Goal: Transaction & Acquisition: Purchase product/service

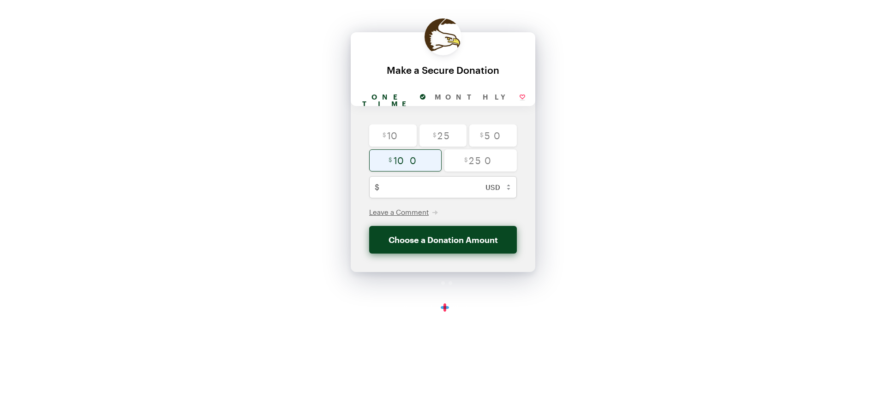
click at [424, 163] on input "radio" at bounding box center [405, 160] width 72 height 22
radio input "true"
type input "100"
checkbox input "false"
click at [427, 243] on button "Donate $100" at bounding box center [443, 240] width 148 height 28
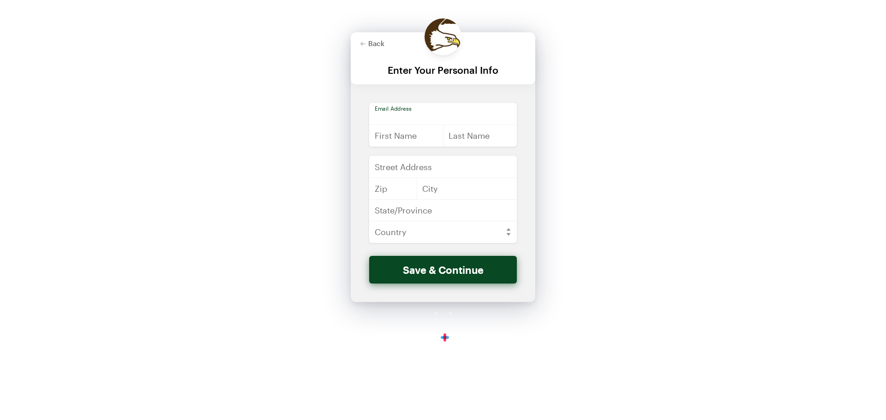
click at [415, 119] on input "email" at bounding box center [443, 114] width 148 height 22
type input "[EMAIL_ADDRESS][DOMAIN_NAME]"
type input "[PERSON_NAME]"
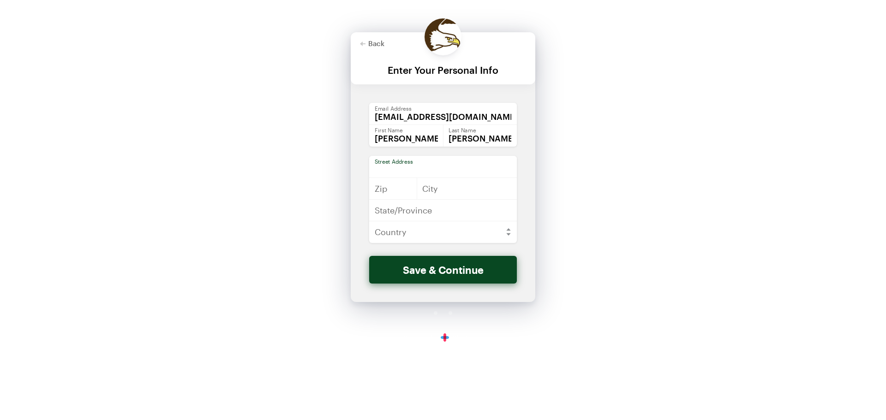
click at [388, 166] on input "text" at bounding box center [443, 167] width 148 height 22
type input "[STREET_ADDRESS]"
type input "53575"
type input "P"
type input "[US_STATE]"
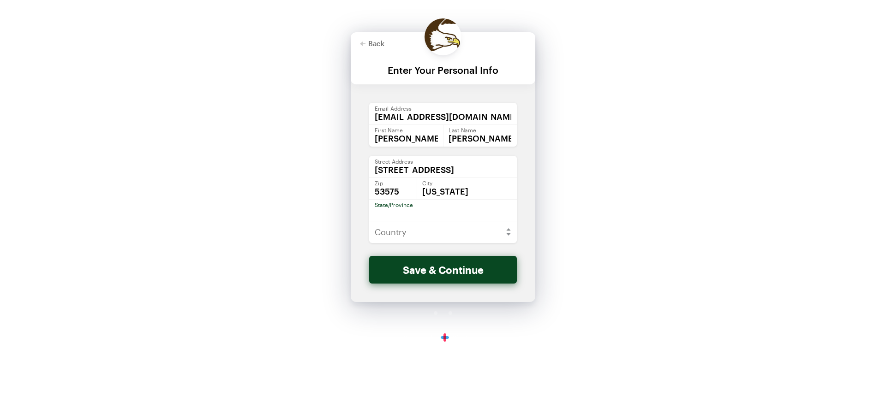
type input "w"
type input "WI"
click at [440, 233] on select "[GEOGRAPHIC_DATA] [GEOGRAPHIC_DATA] [GEOGRAPHIC_DATA] [GEOGRAPHIC_DATA] [US_STA…" at bounding box center [443, 232] width 148 height 22
select select "US"
click at [369, 221] on select "[GEOGRAPHIC_DATA] [GEOGRAPHIC_DATA] [GEOGRAPHIC_DATA] [GEOGRAPHIC_DATA] [US_STA…" at bounding box center [443, 232] width 148 height 22
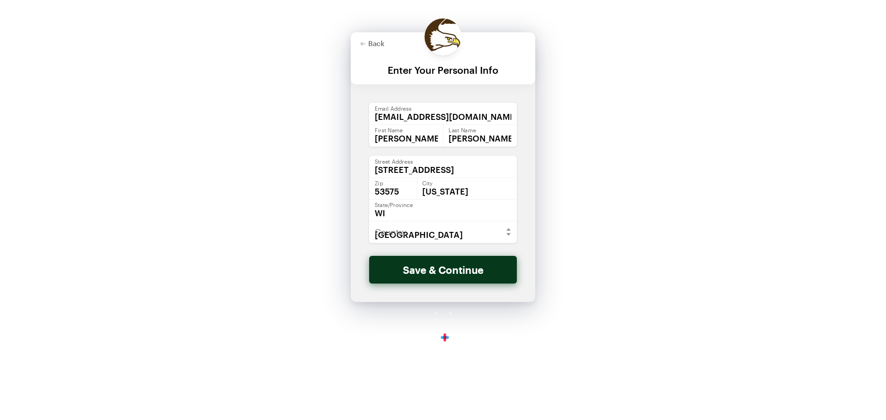
click at [437, 272] on button "Save & Continue" at bounding box center [443, 270] width 148 height 28
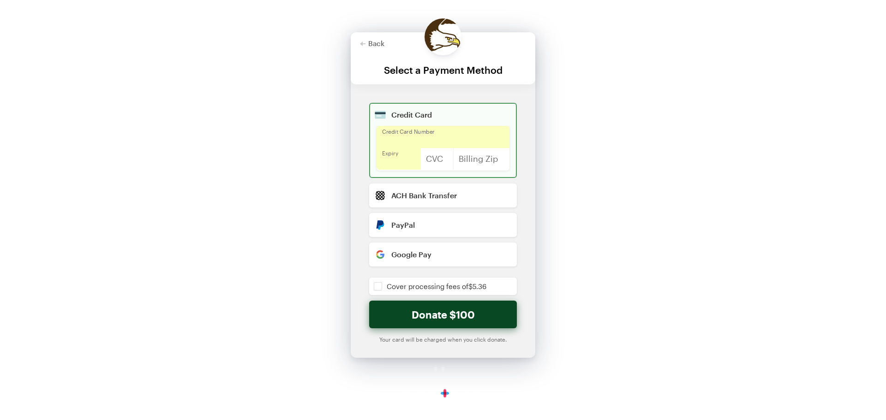
click at [450, 159] on div at bounding box center [436, 159] width 33 height 22
click at [376, 289] on input "checkbox" at bounding box center [443, 287] width 148 height 18
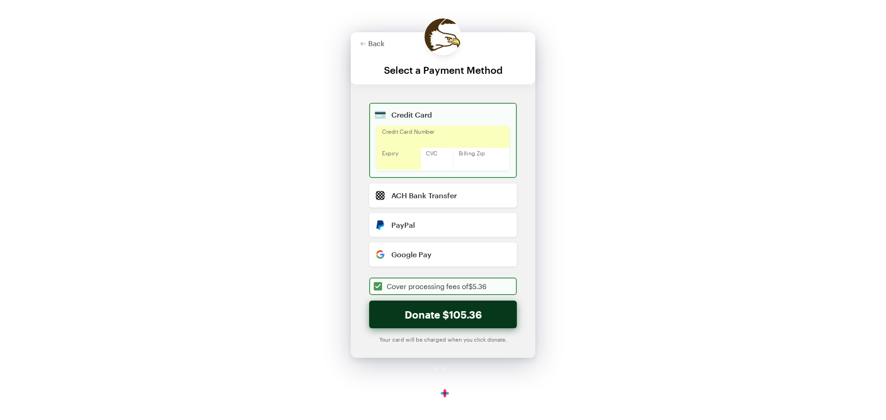
click at [450, 316] on button "Donate $105.36" at bounding box center [443, 315] width 148 height 28
checkbox input "true"
